Goal: Task Accomplishment & Management: Use online tool/utility

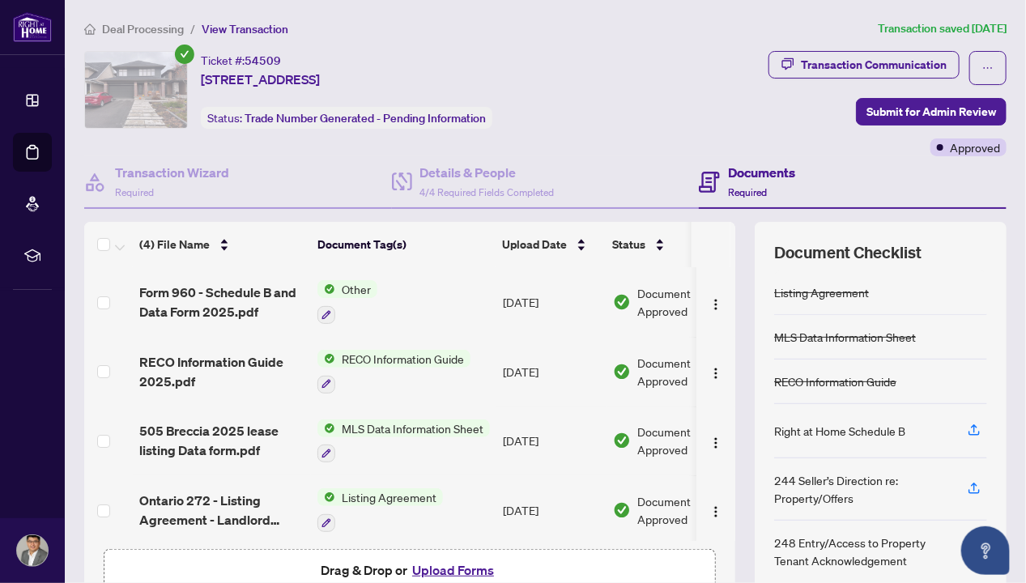
scroll to position [4, 0]
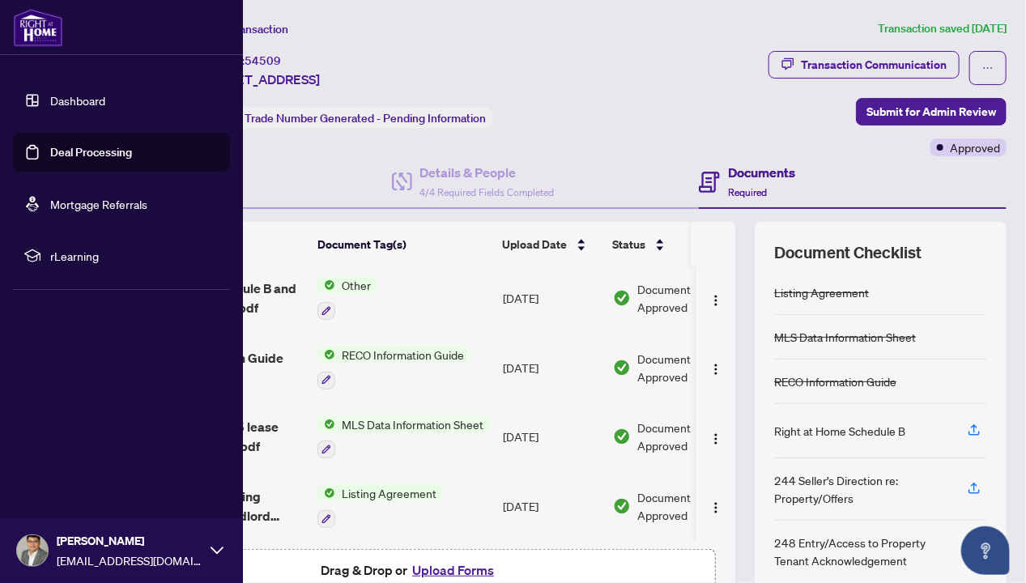
click at [79, 97] on link "Dashboard" at bounding box center [77, 100] width 55 height 15
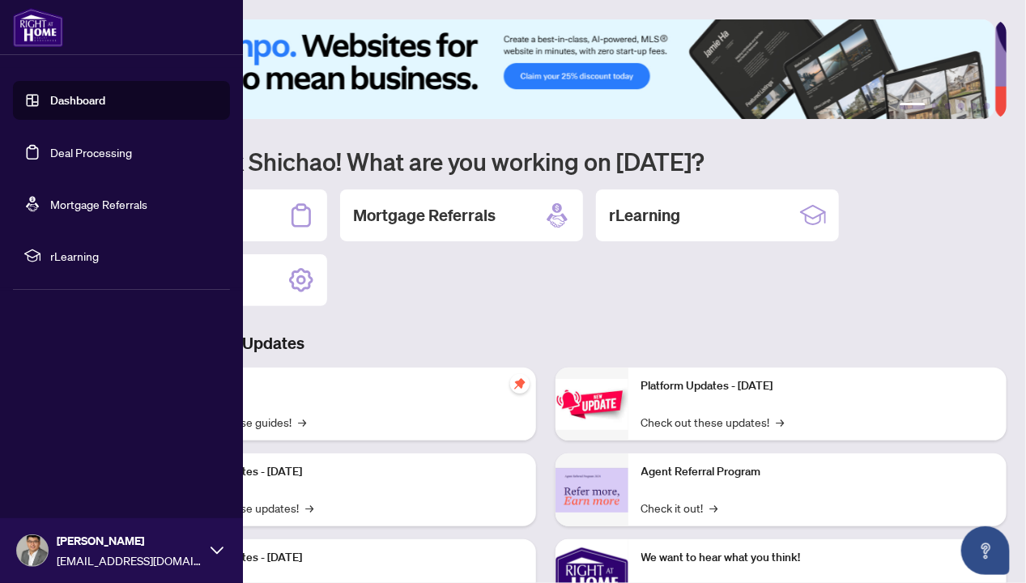
click at [54, 154] on link "Deal Processing" at bounding box center [91, 152] width 82 height 15
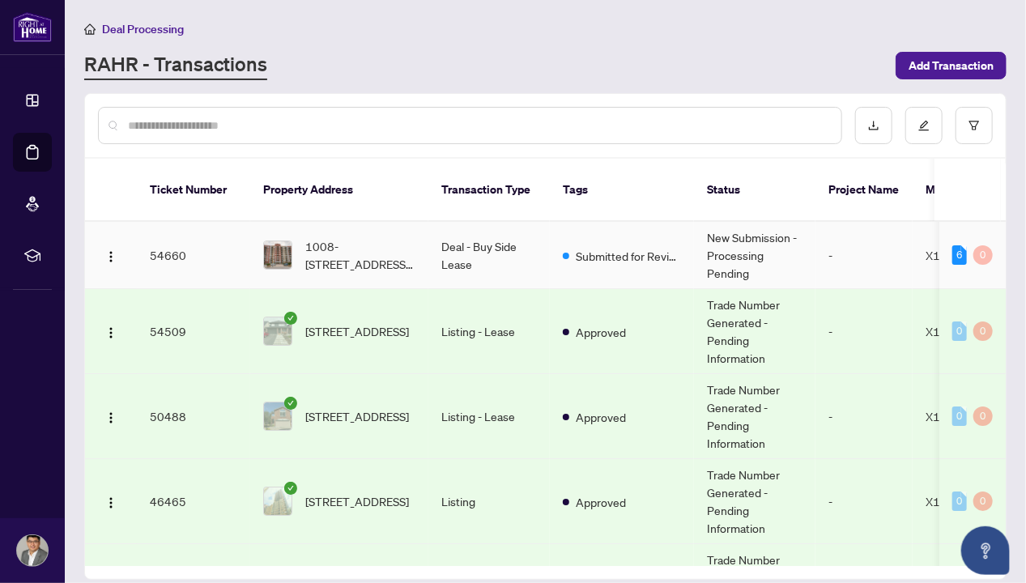
click at [526, 246] on td "Deal - Buy Side Lease" at bounding box center [488, 255] width 121 height 67
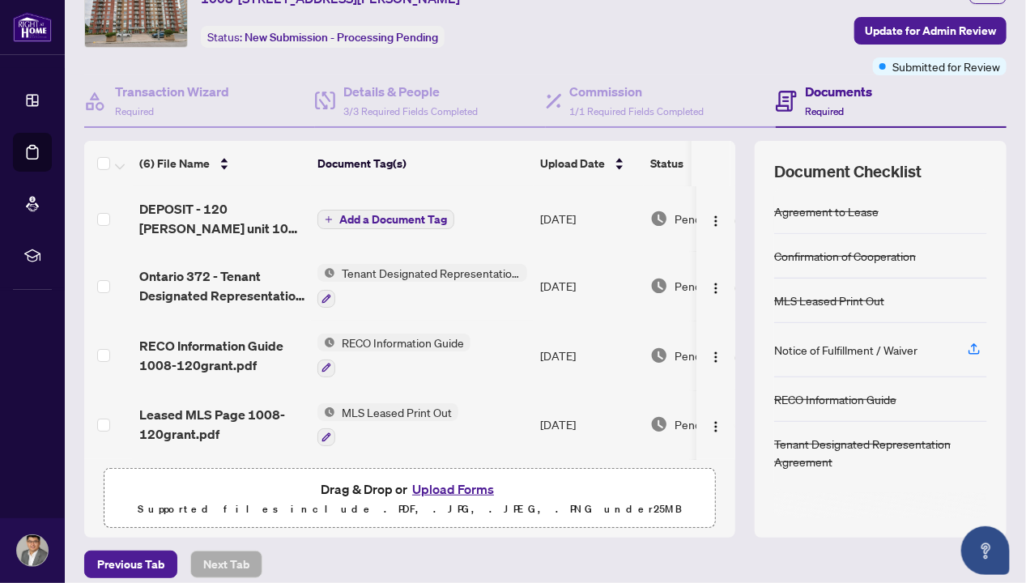
click at [409, 220] on span "Add a Document Tag" at bounding box center [393, 219] width 108 height 11
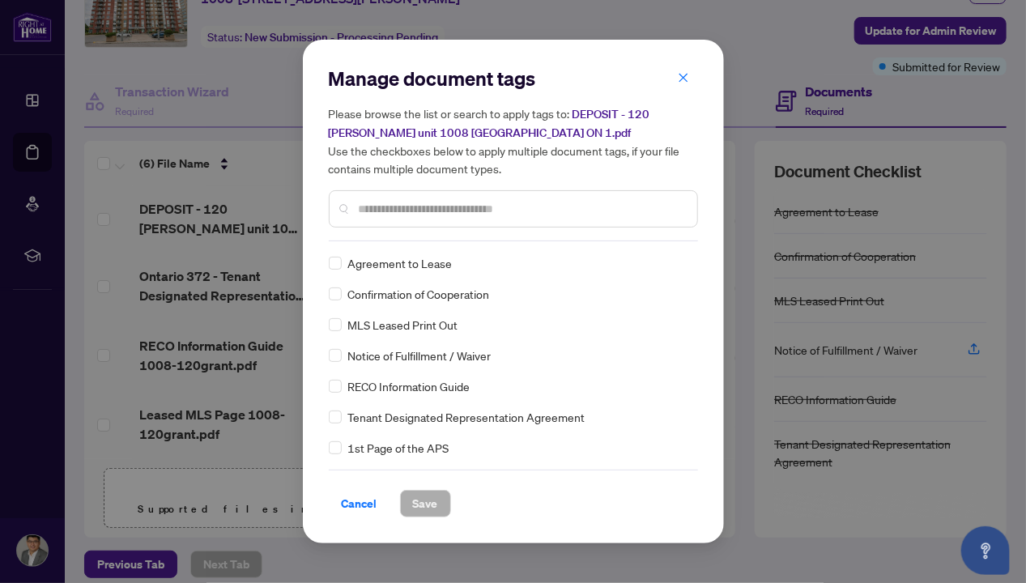
click at [417, 223] on div at bounding box center [513, 208] width 369 height 37
click at [436, 201] on input "text" at bounding box center [522, 209] width 326 height 18
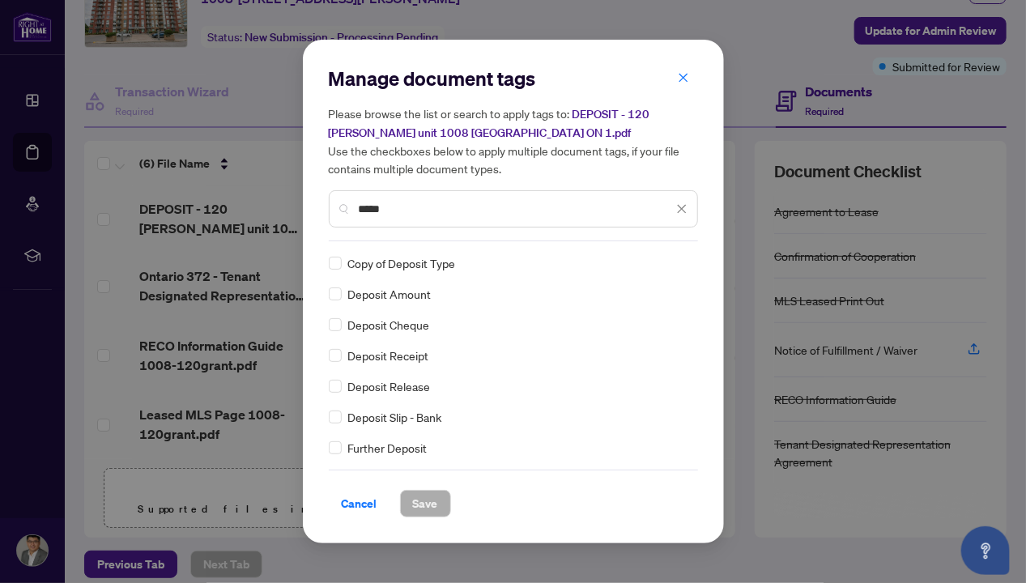
type input "*****"
click at [425, 508] on span "Save" at bounding box center [425, 504] width 25 height 26
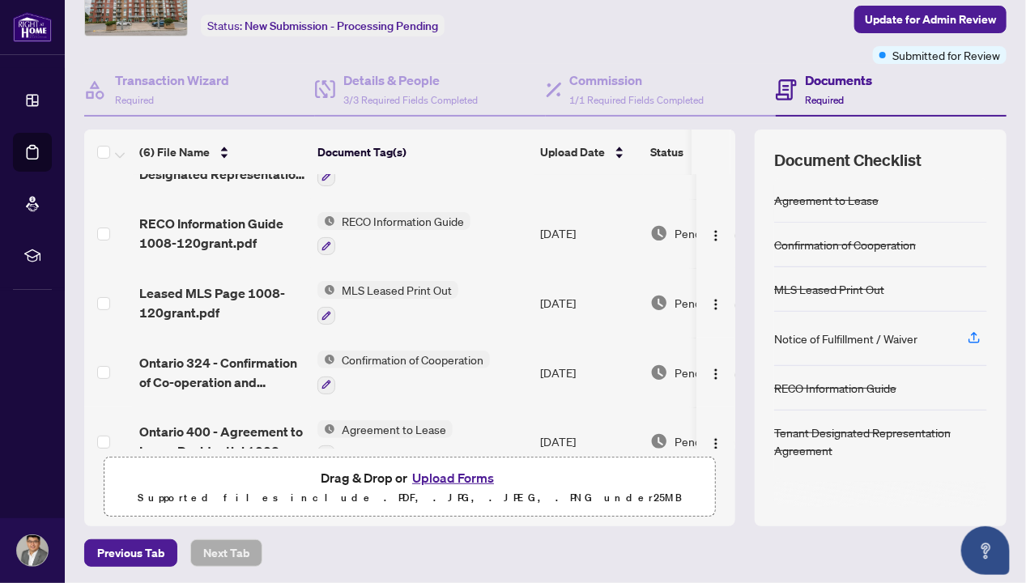
scroll to position [141, 0]
